Goal: Check status: Check status

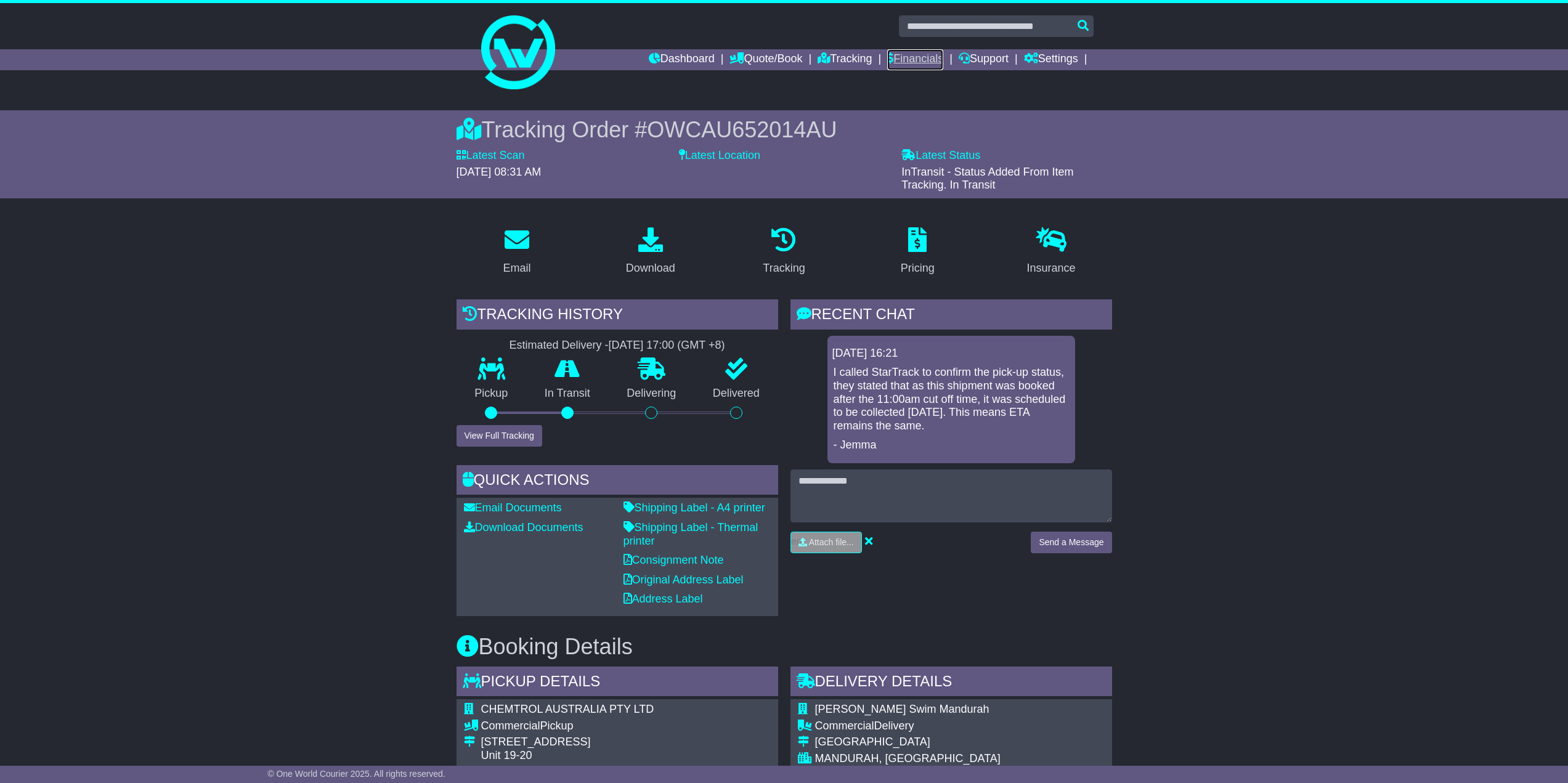
click at [900, 55] on link "Financials" at bounding box center [915, 60] width 56 height 21
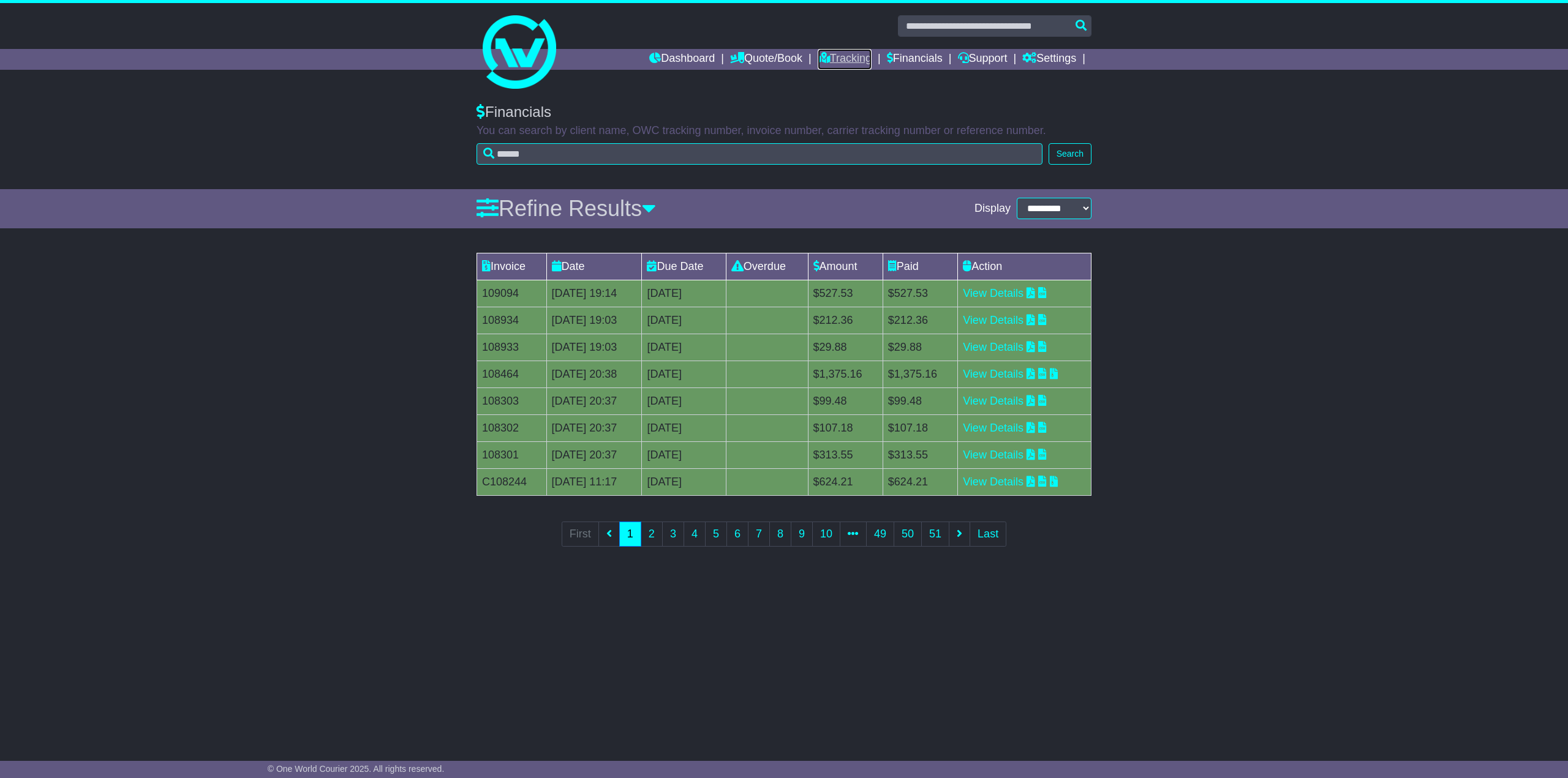
click at [836, 57] on link "Tracking" at bounding box center [845, 59] width 54 height 21
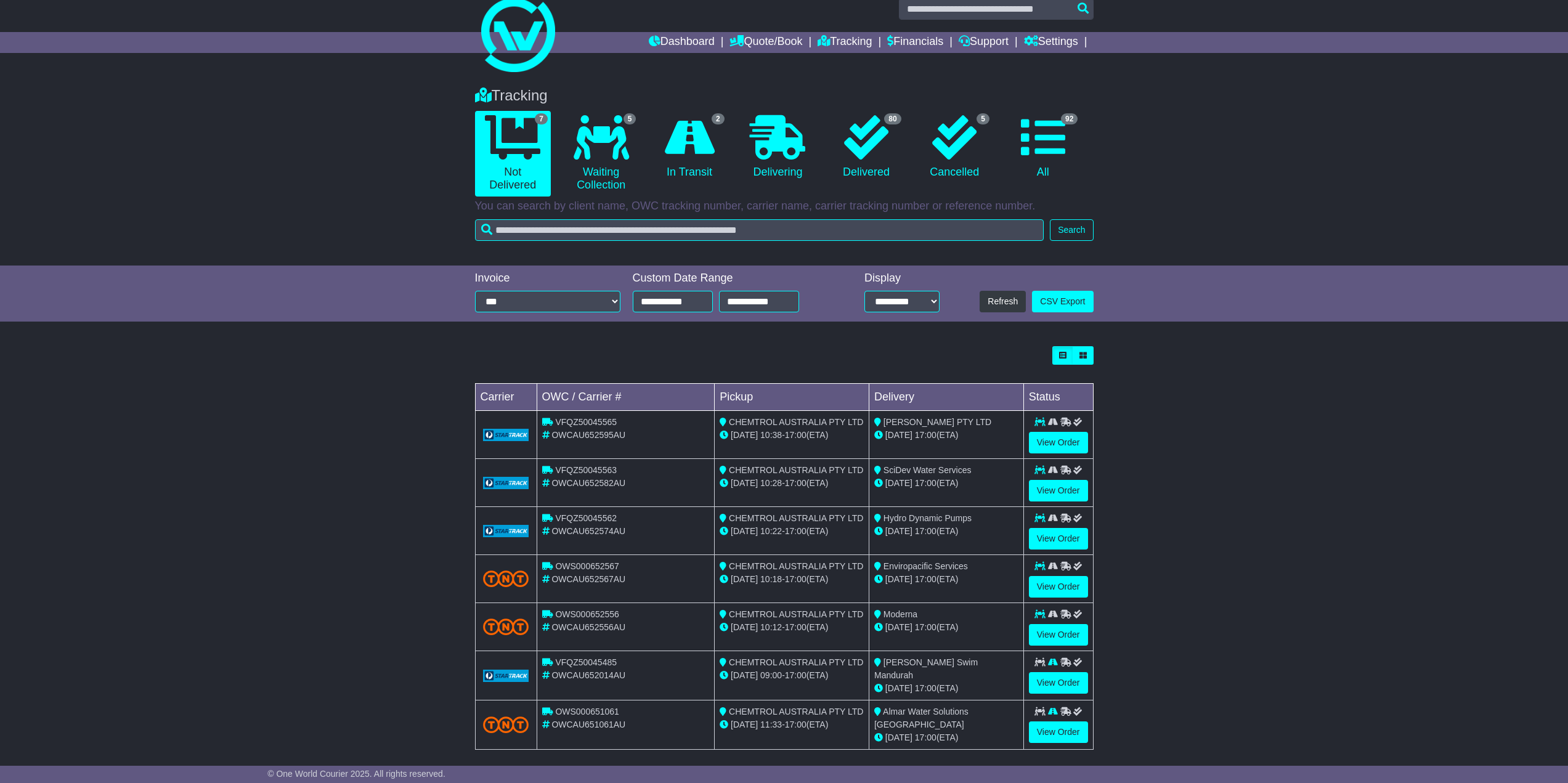
scroll to position [25, 0]
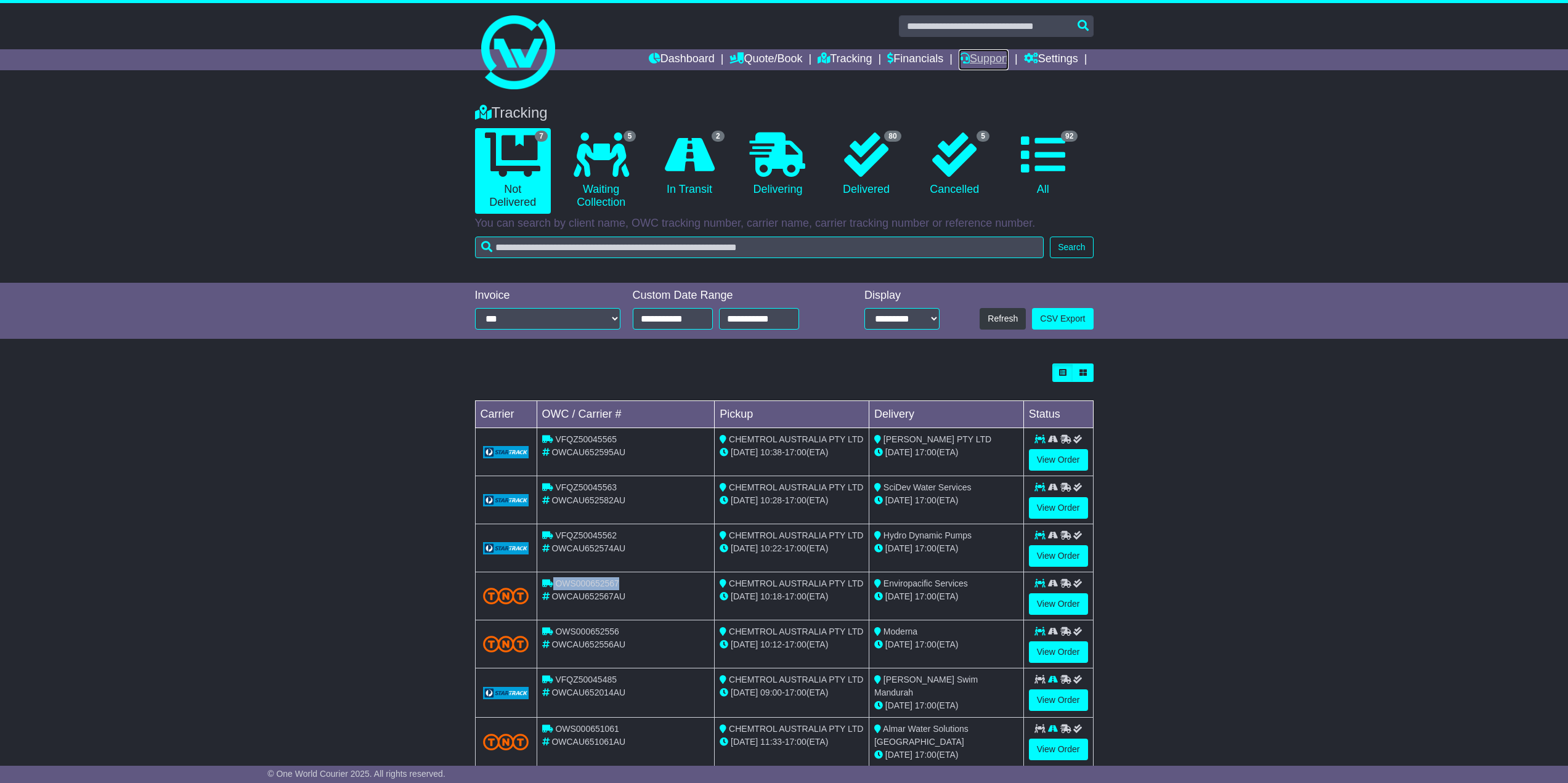
click at [993, 58] on link "Support" at bounding box center [983, 60] width 50 height 21
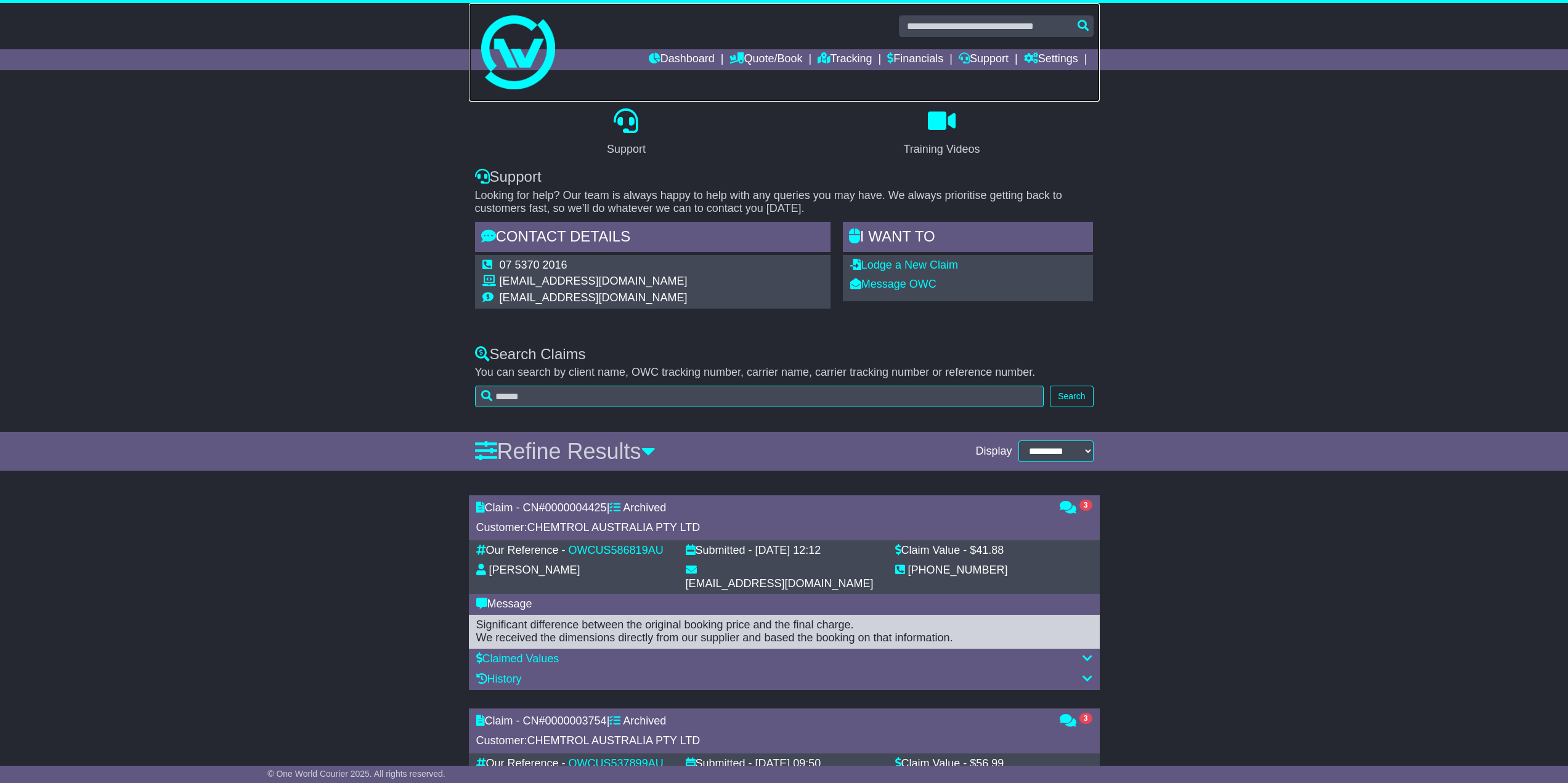
click at [968, 13] on link at bounding box center [784, 52] width 631 height 99
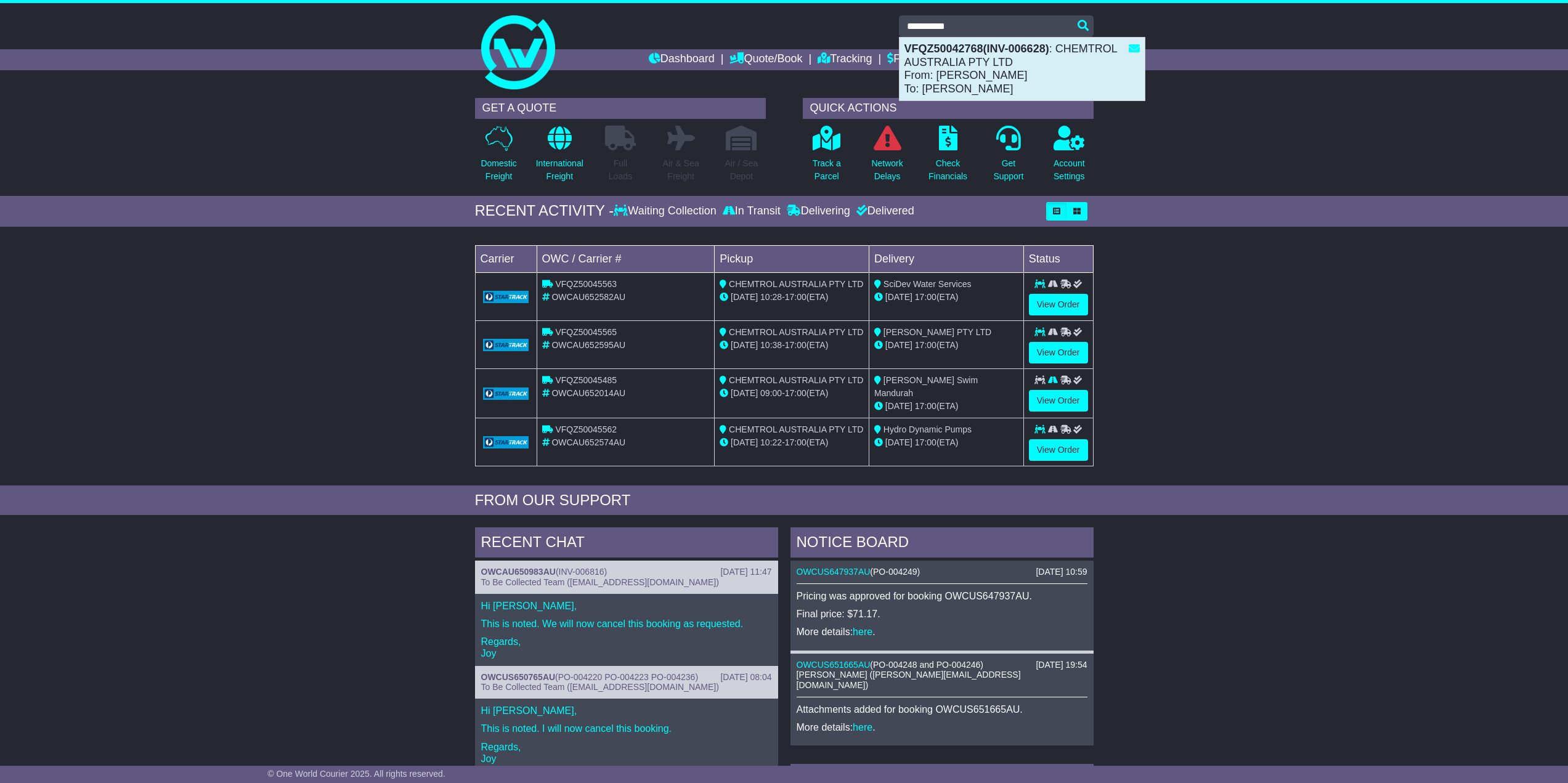
click at [952, 40] on div "VFQZ50042768(INV-006628) : CHEMTROL AUSTRALIA PTY LTD From: Merav Green To: Mar…" at bounding box center [1022, 69] width 245 height 63
type input "**********"
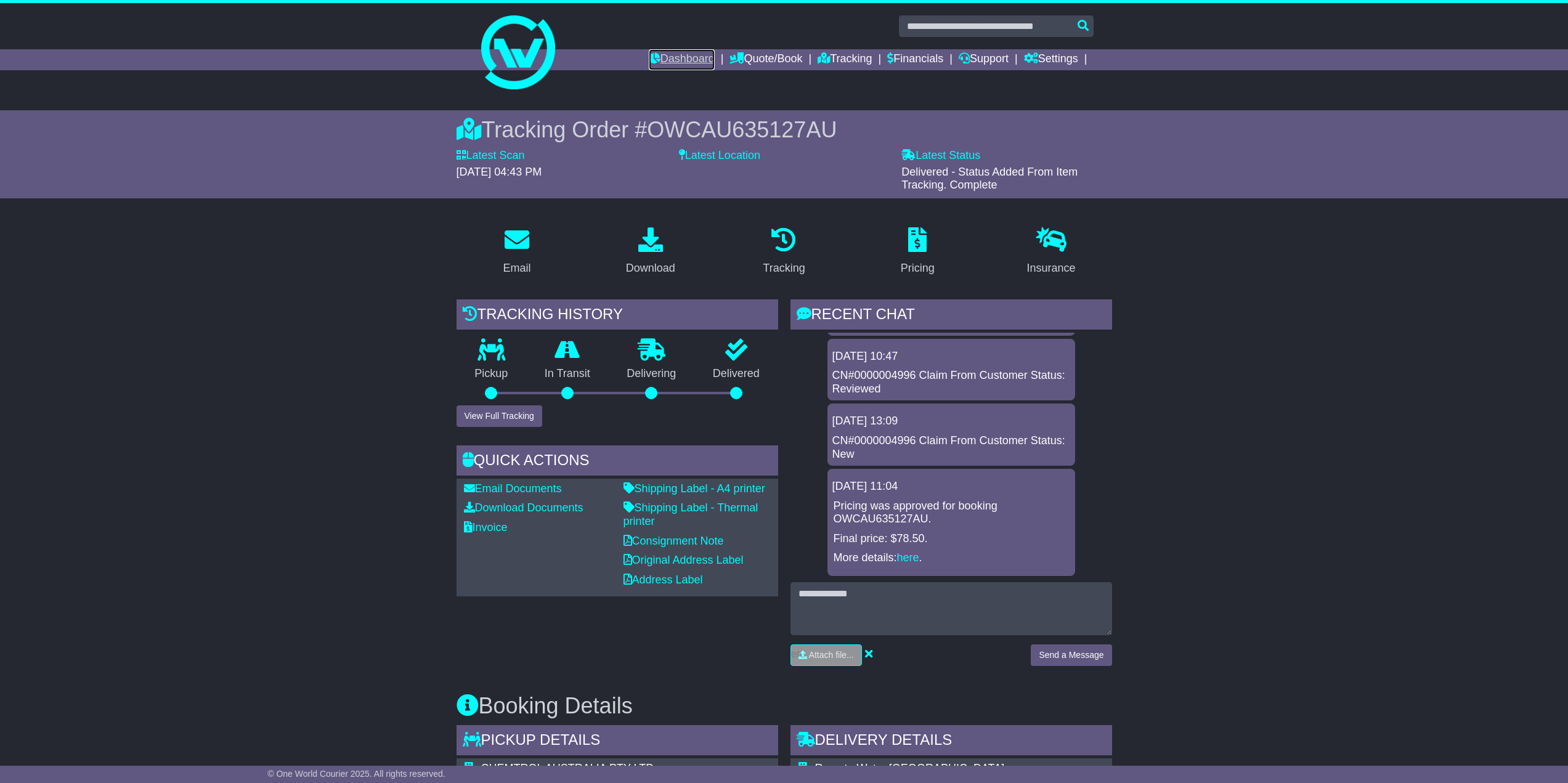
click at [659, 57] on link "Dashboard" at bounding box center [681, 60] width 66 height 21
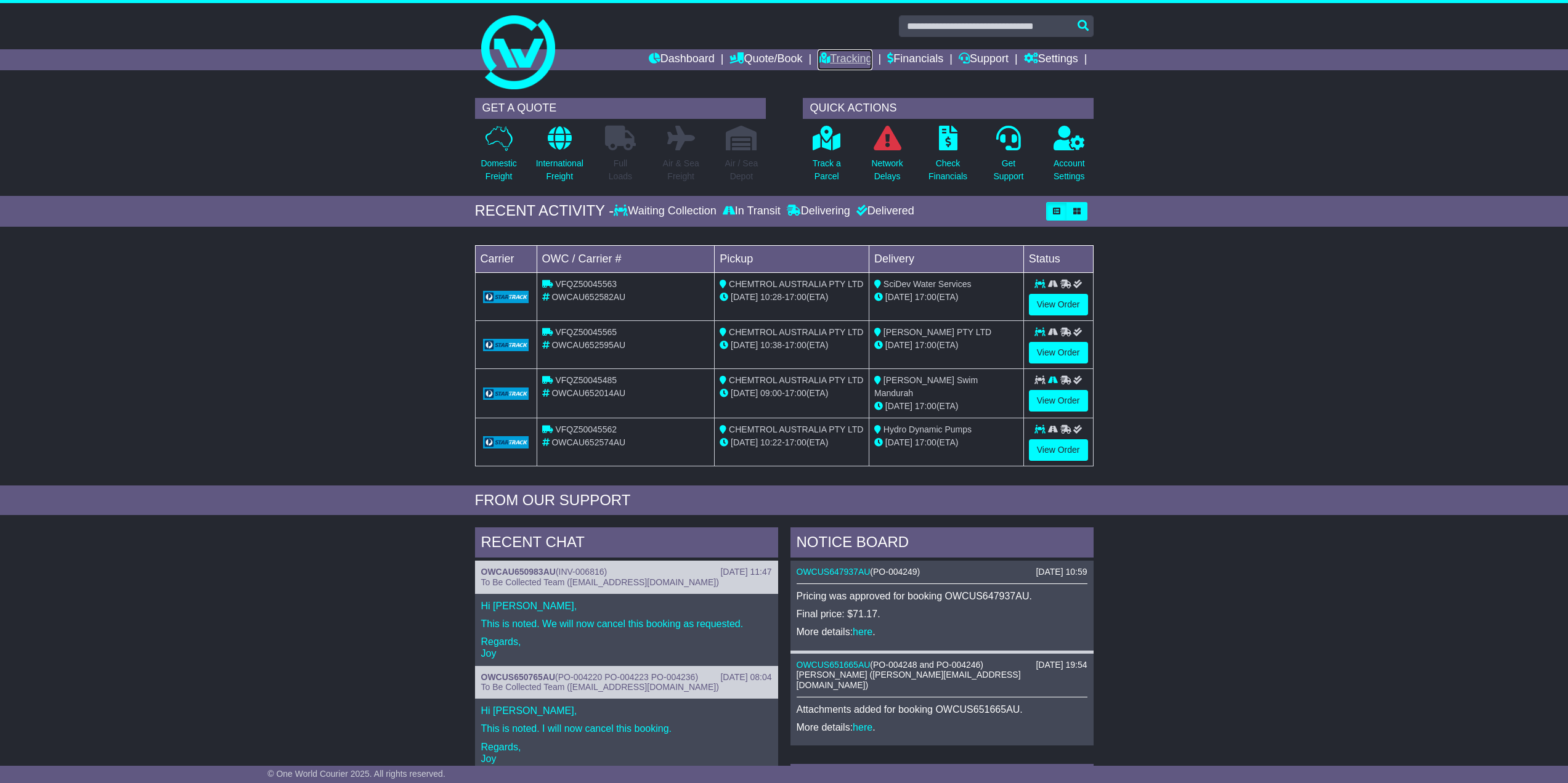
click at [848, 58] on link "Tracking" at bounding box center [845, 60] width 54 height 21
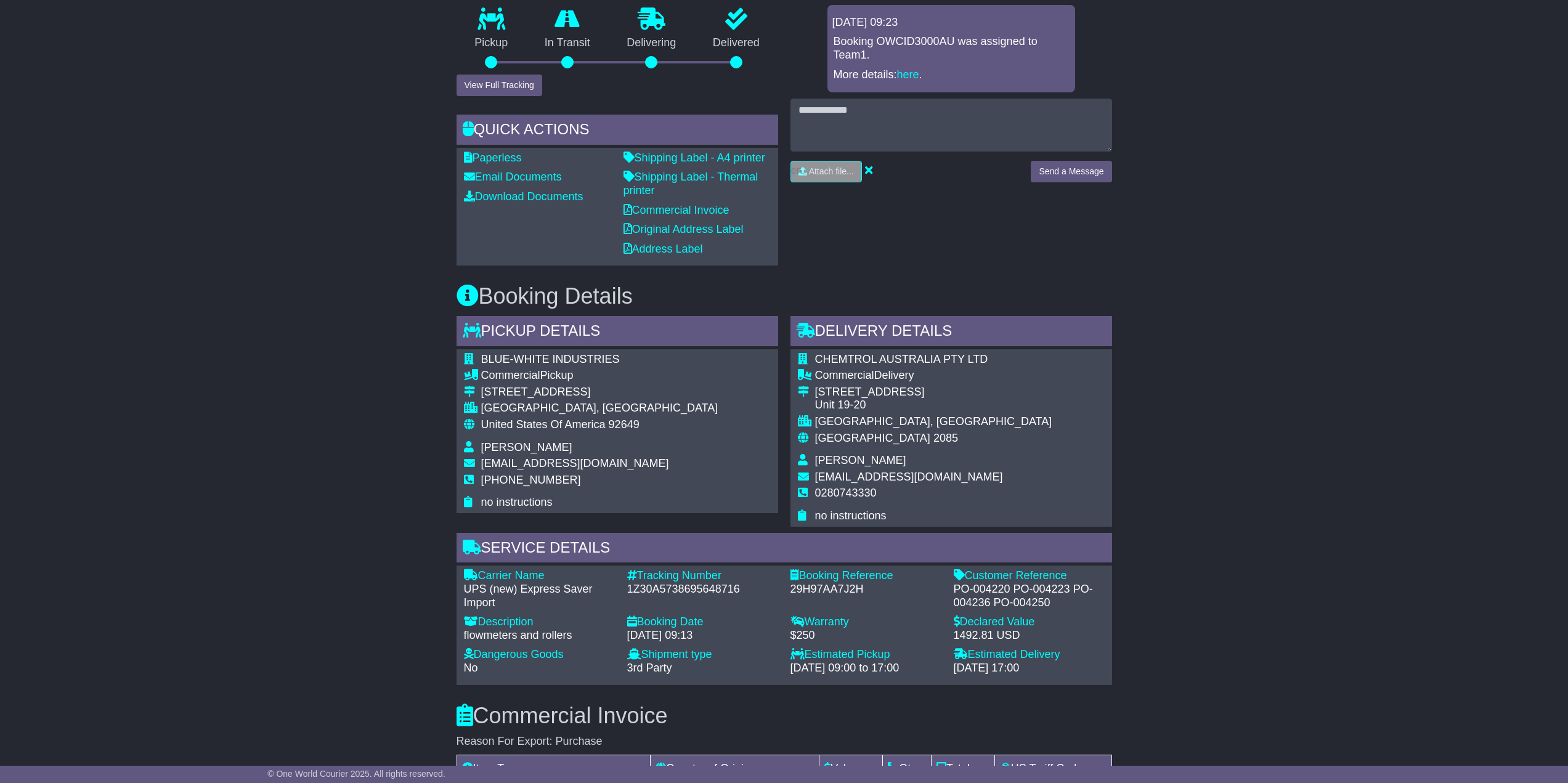
scroll to position [370, 0]
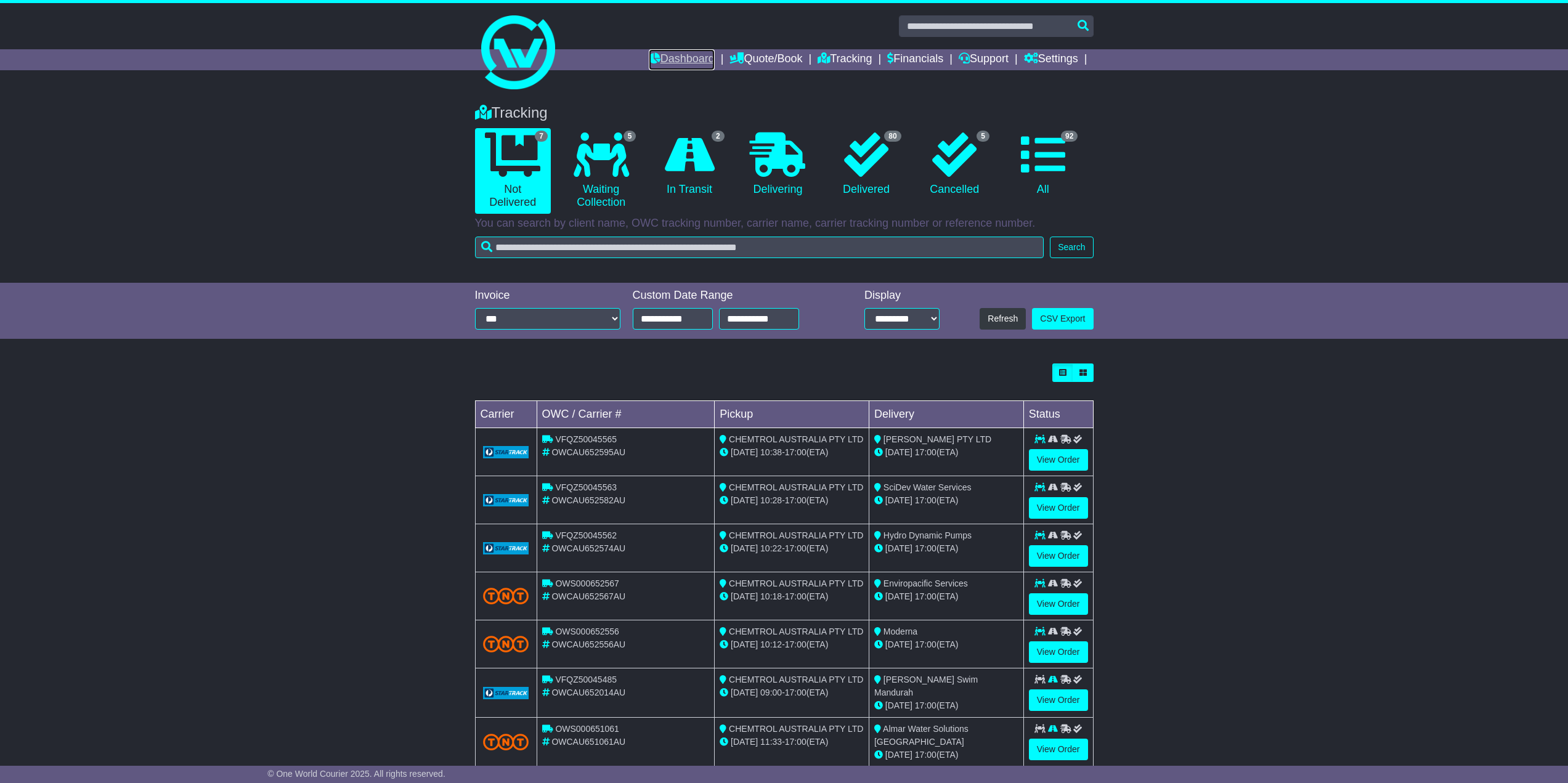
click at [676, 60] on link "Dashboard" at bounding box center [681, 60] width 66 height 21
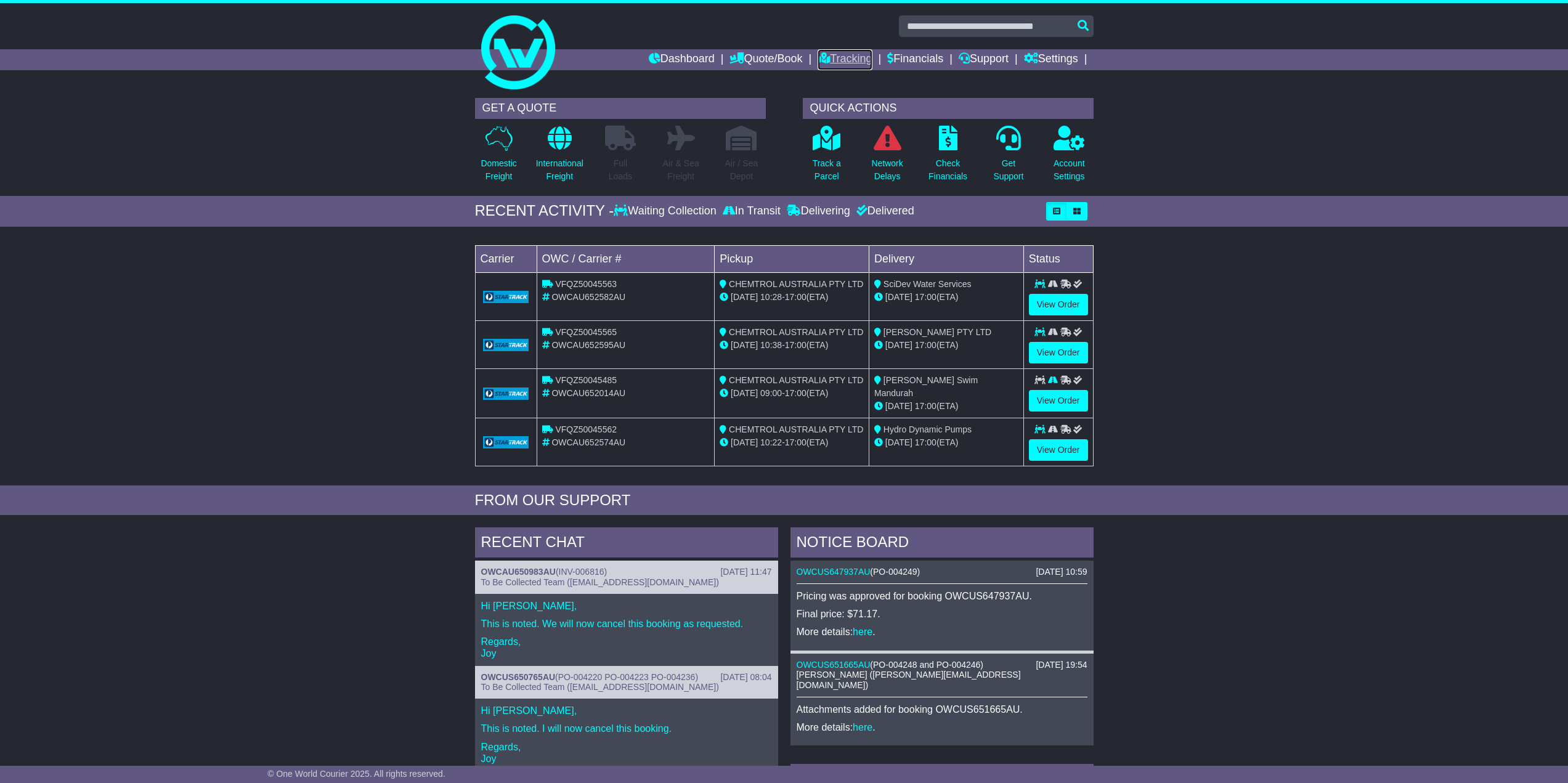
click at [840, 61] on link "Tracking" at bounding box center [845, 60] width 54 height 21
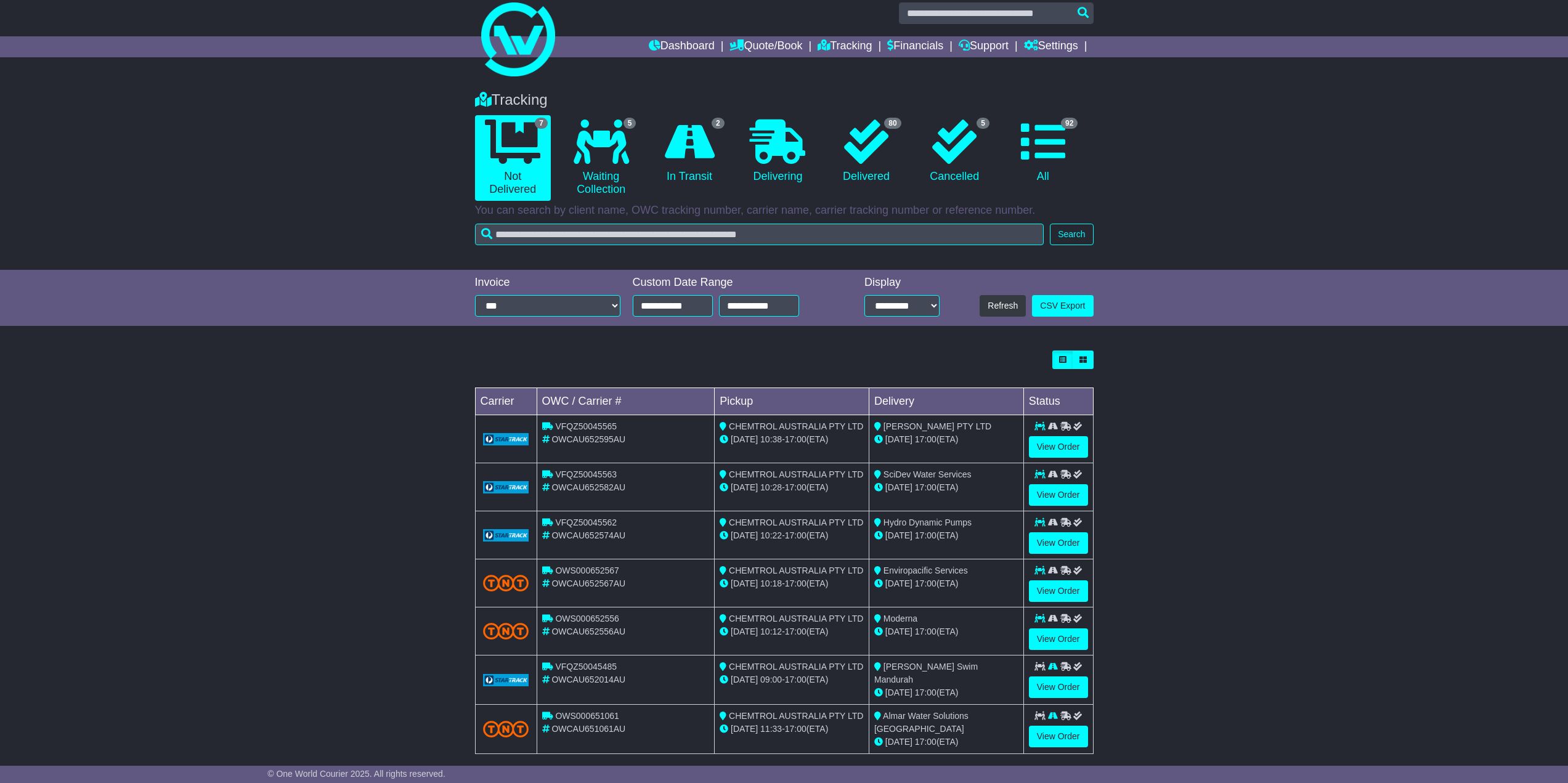
scroll to position [25, 0]
